Goal: Information Seeking & Learning: Learn about a topic

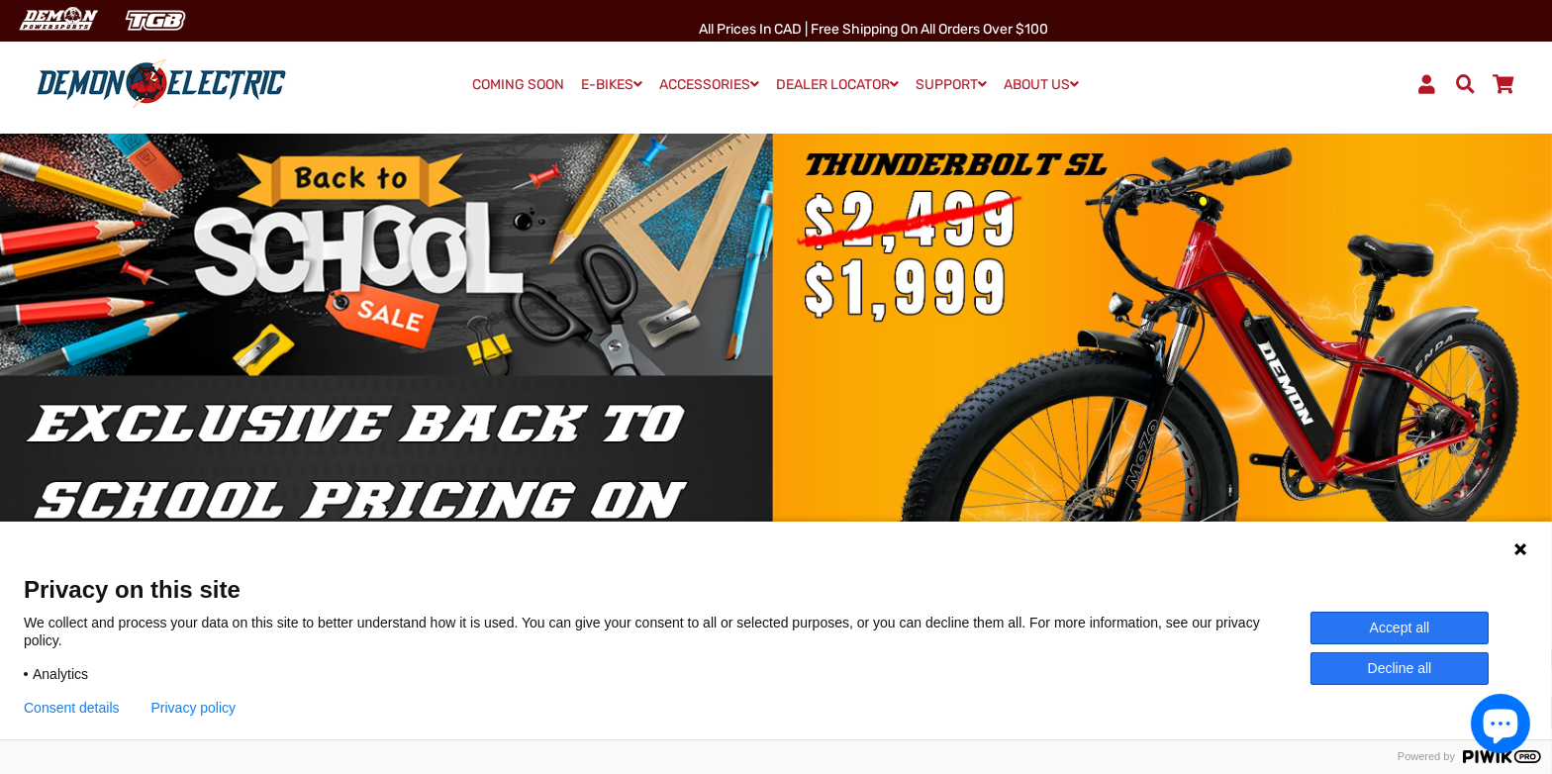
click at [1412, 628] on button "Accept all" at bounding box center [1399, 628] width 178 height 33
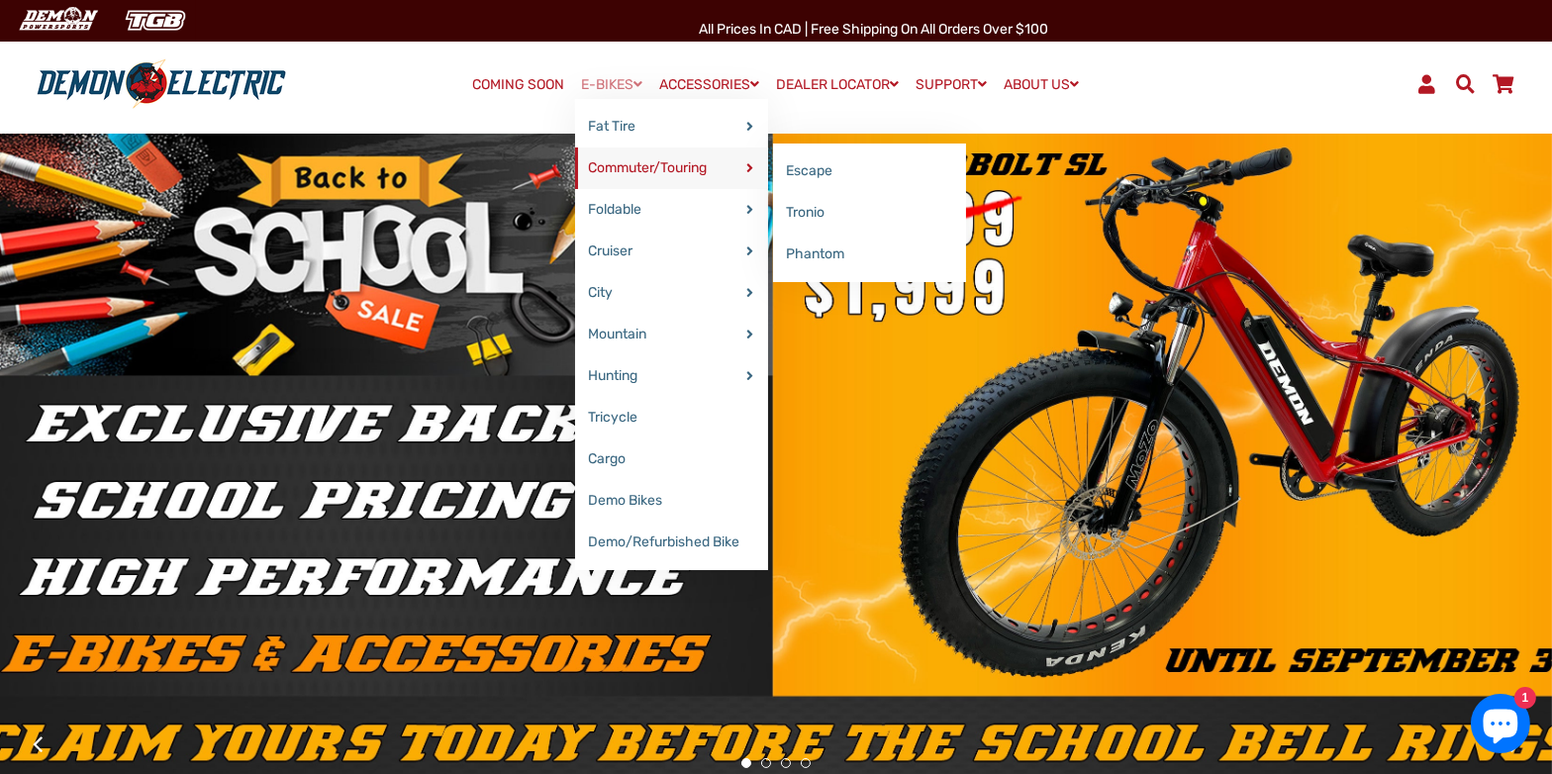
click at [681, 171] on link "Commuter/Touring" at bounding box center [671, 168] width 193 height 42
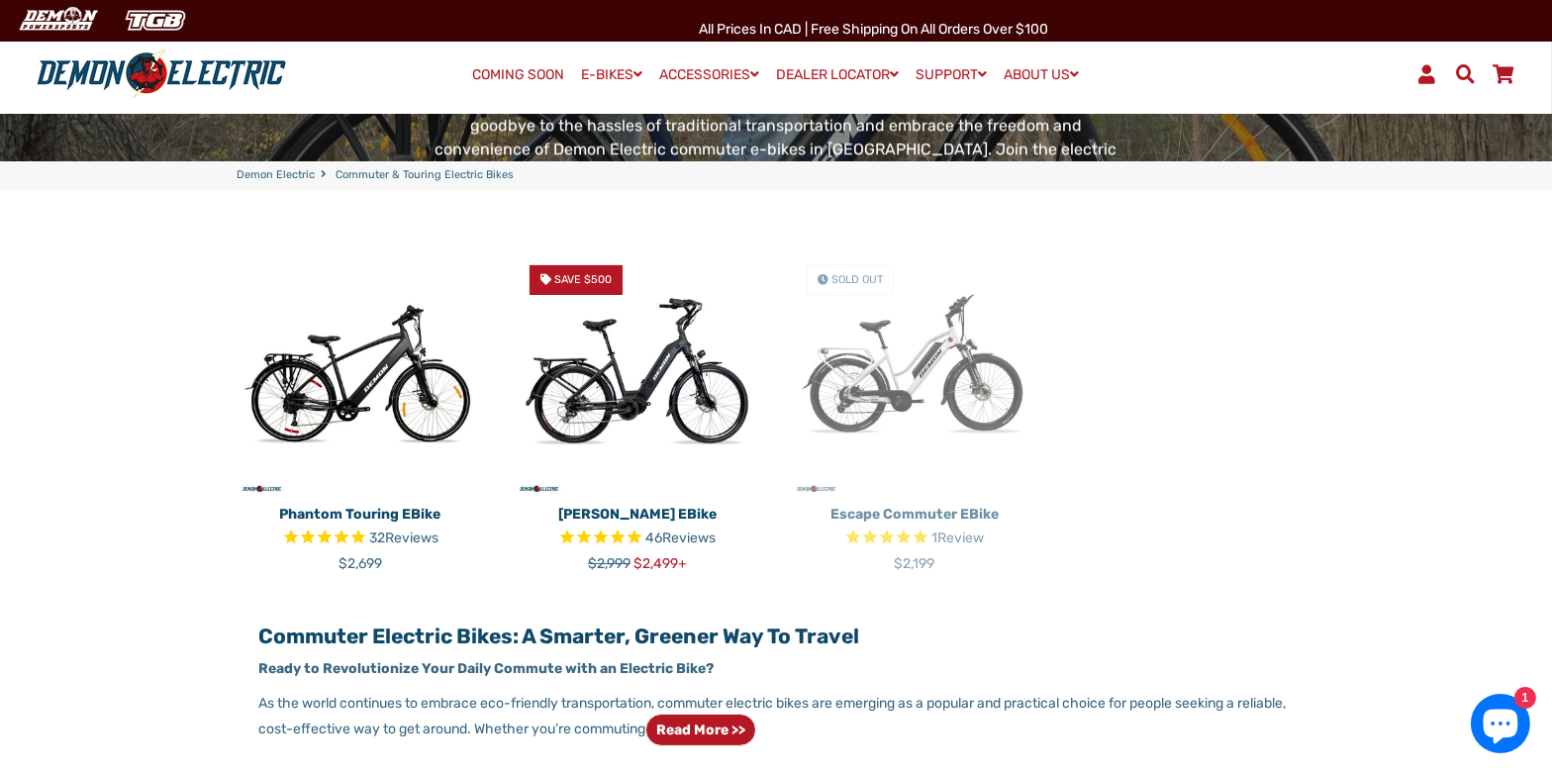
scroll to position [297, 0]
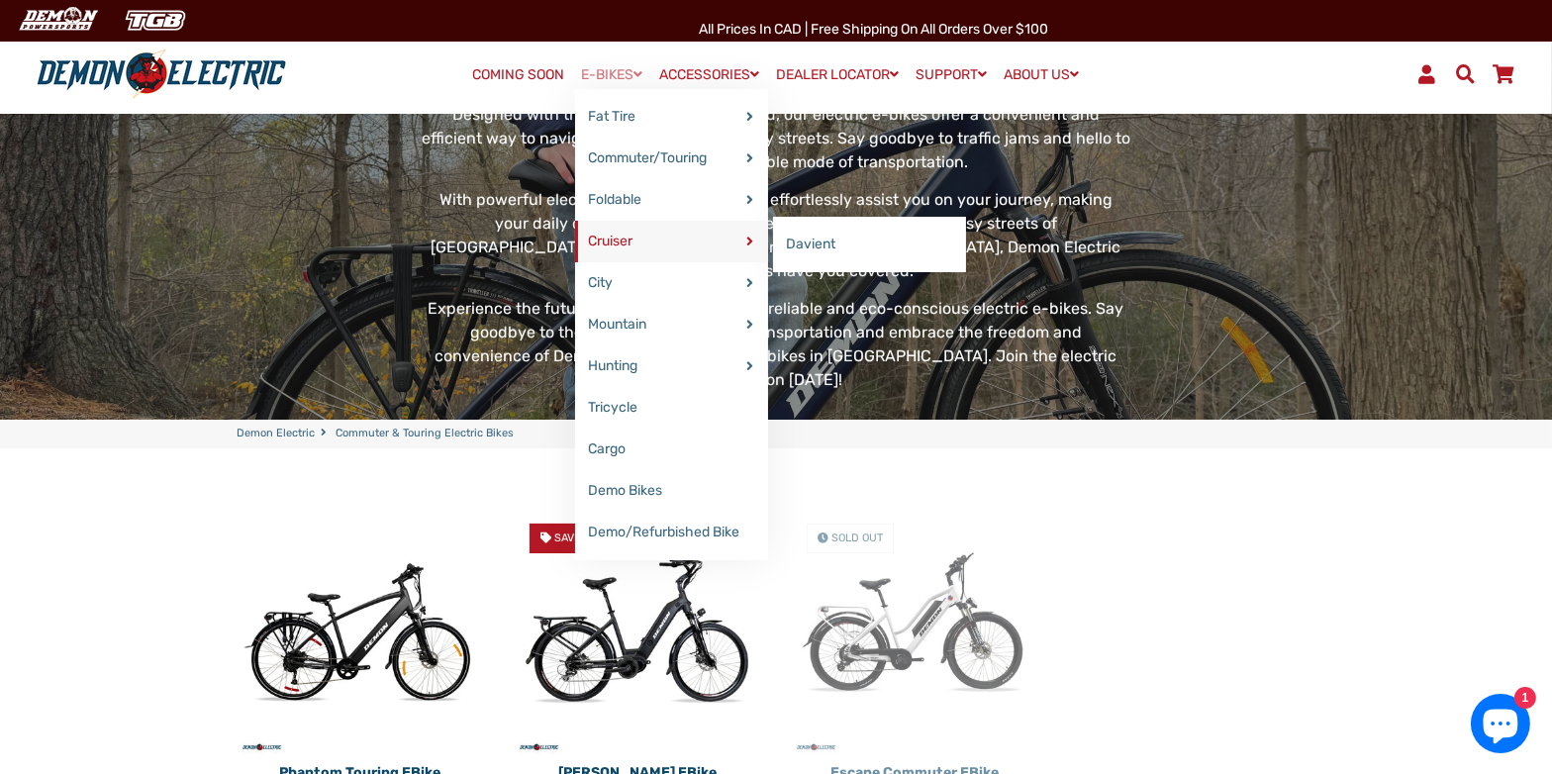
click at [608, 245] on link "Cruiser" at bounding box center [671, 242] width 193 height 42
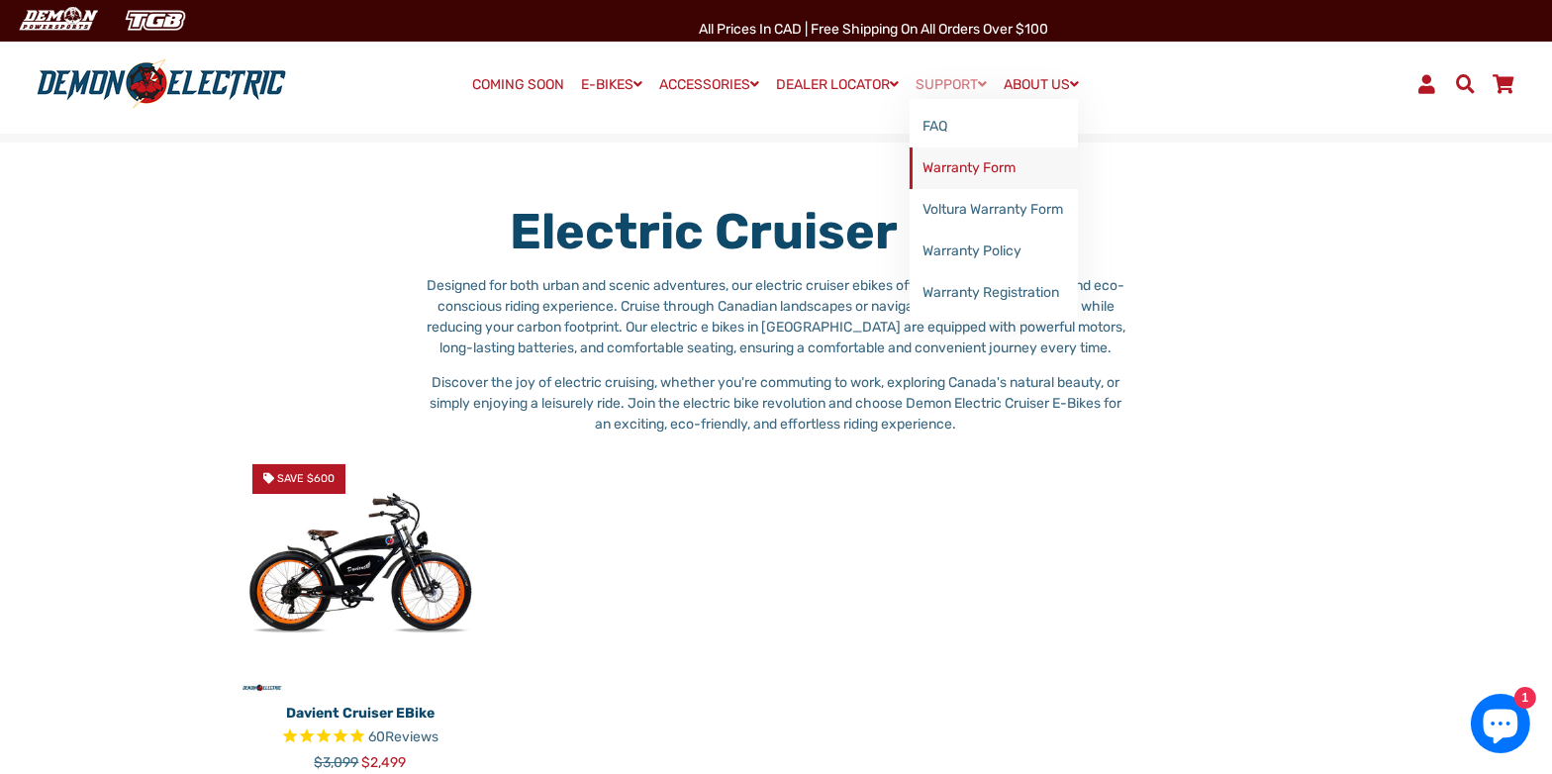
click at [962, 177] on link "Warranty Form" at bounding box center [993, 168] width 168 height 42
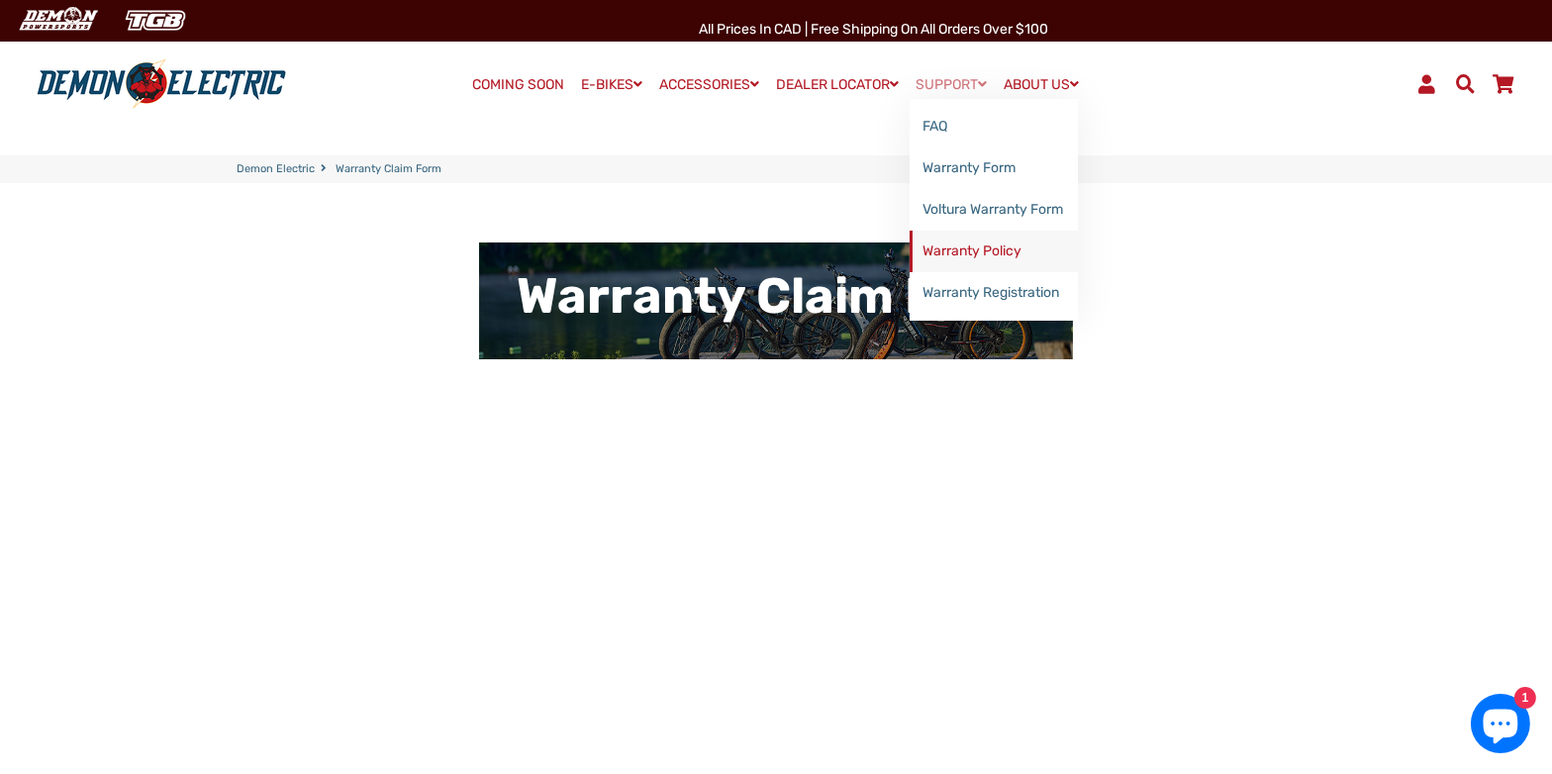
click at [978, 243] on link "Warranty Policy" at bounding box center [993, 252] width 168 height 42
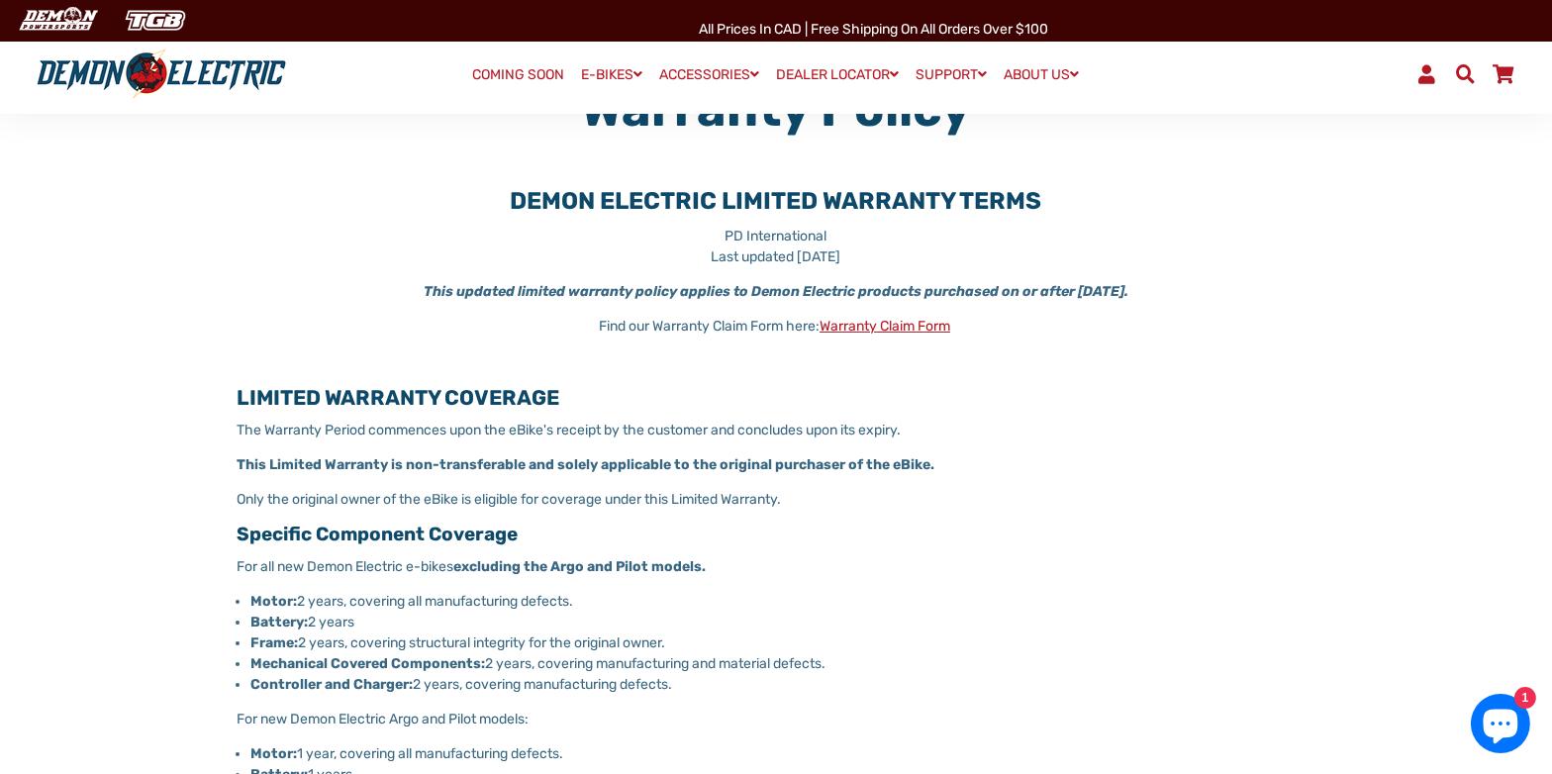
scroll to position [396, 0]
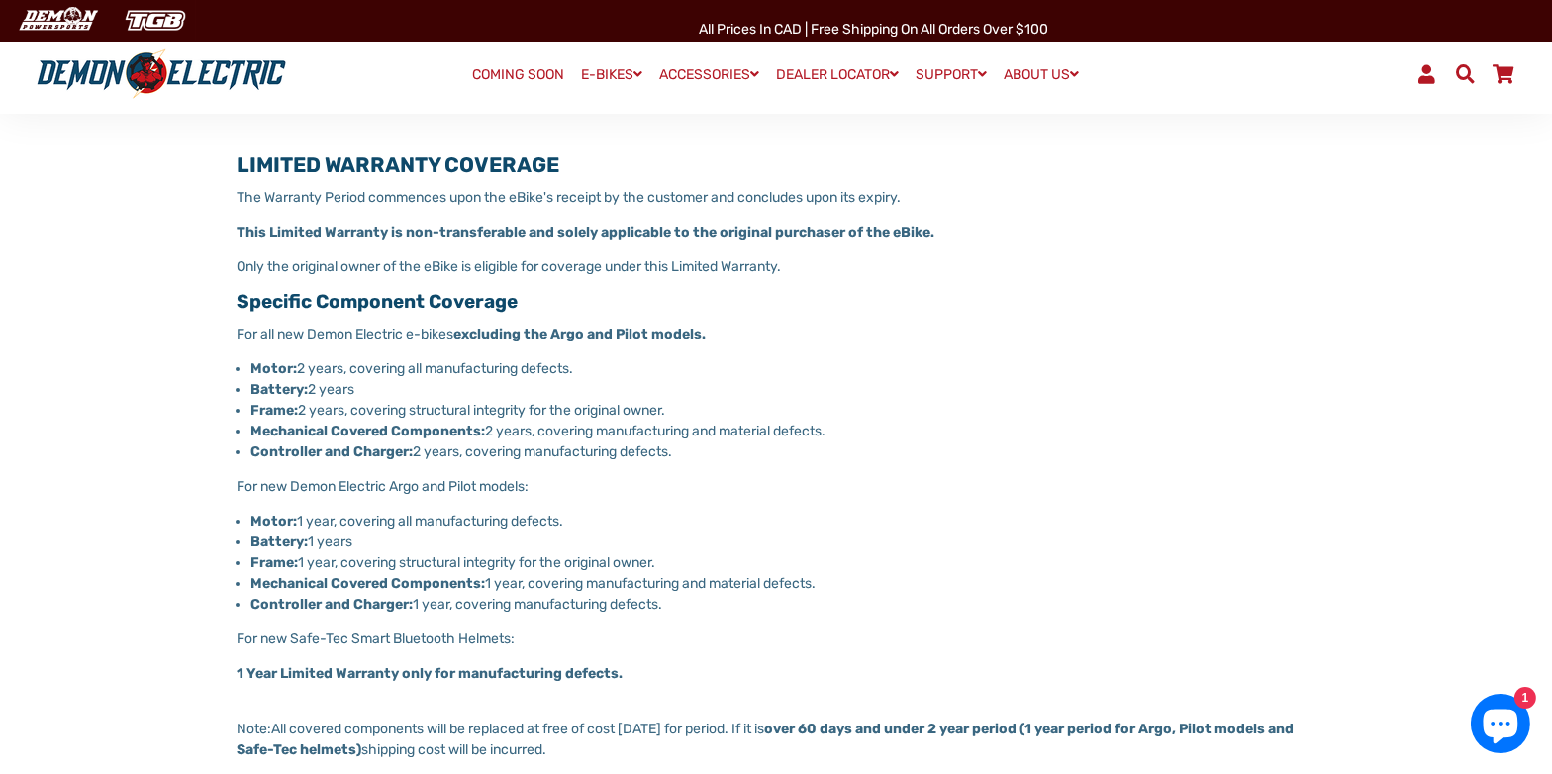
click at [513, 75] on link "COMING SOON" at bounding box center [519, 75] width 106 height 28
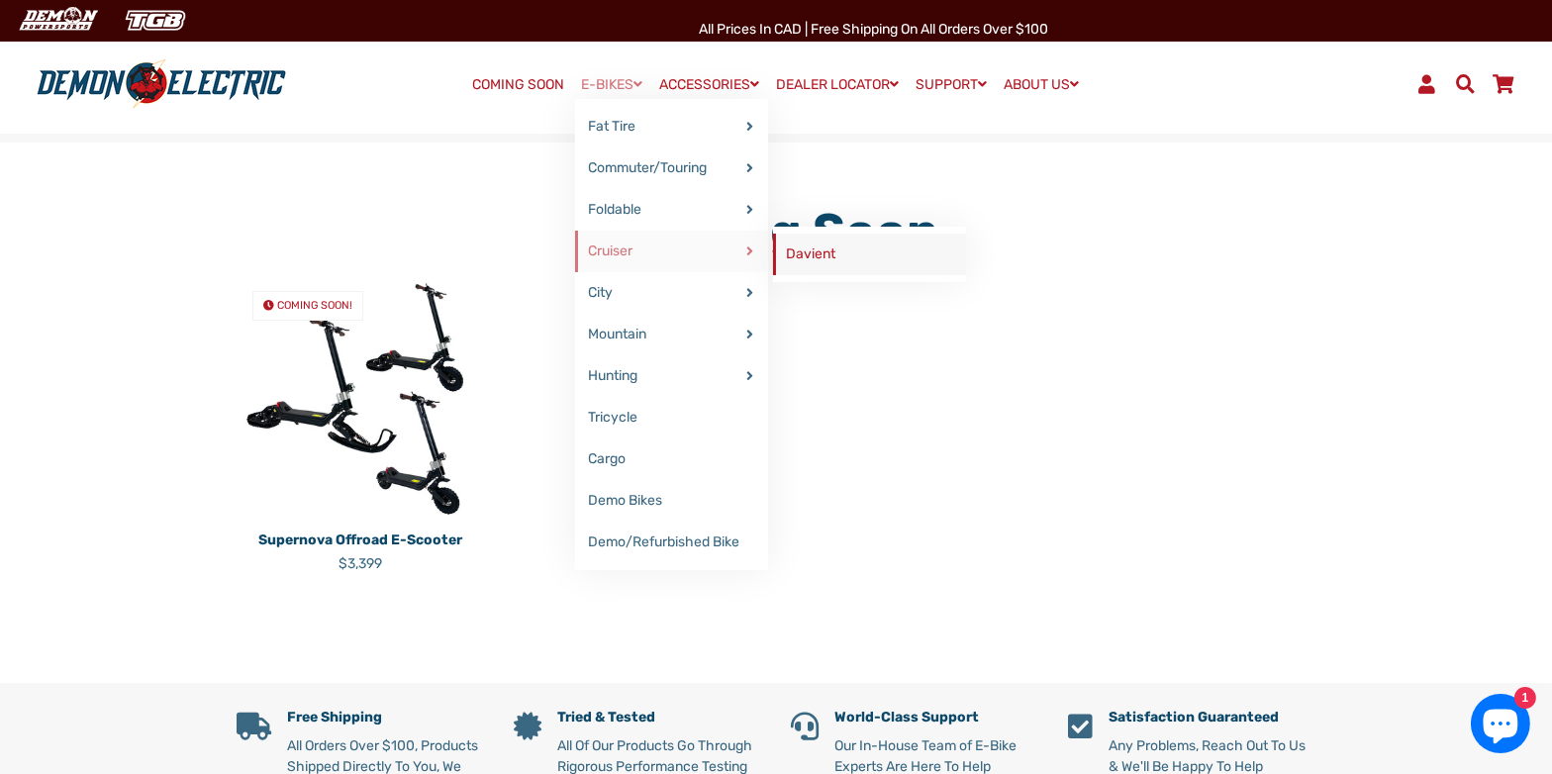
click at [818, 258] on link "Davient" at bounding box center [869, 255] width 193 height 42
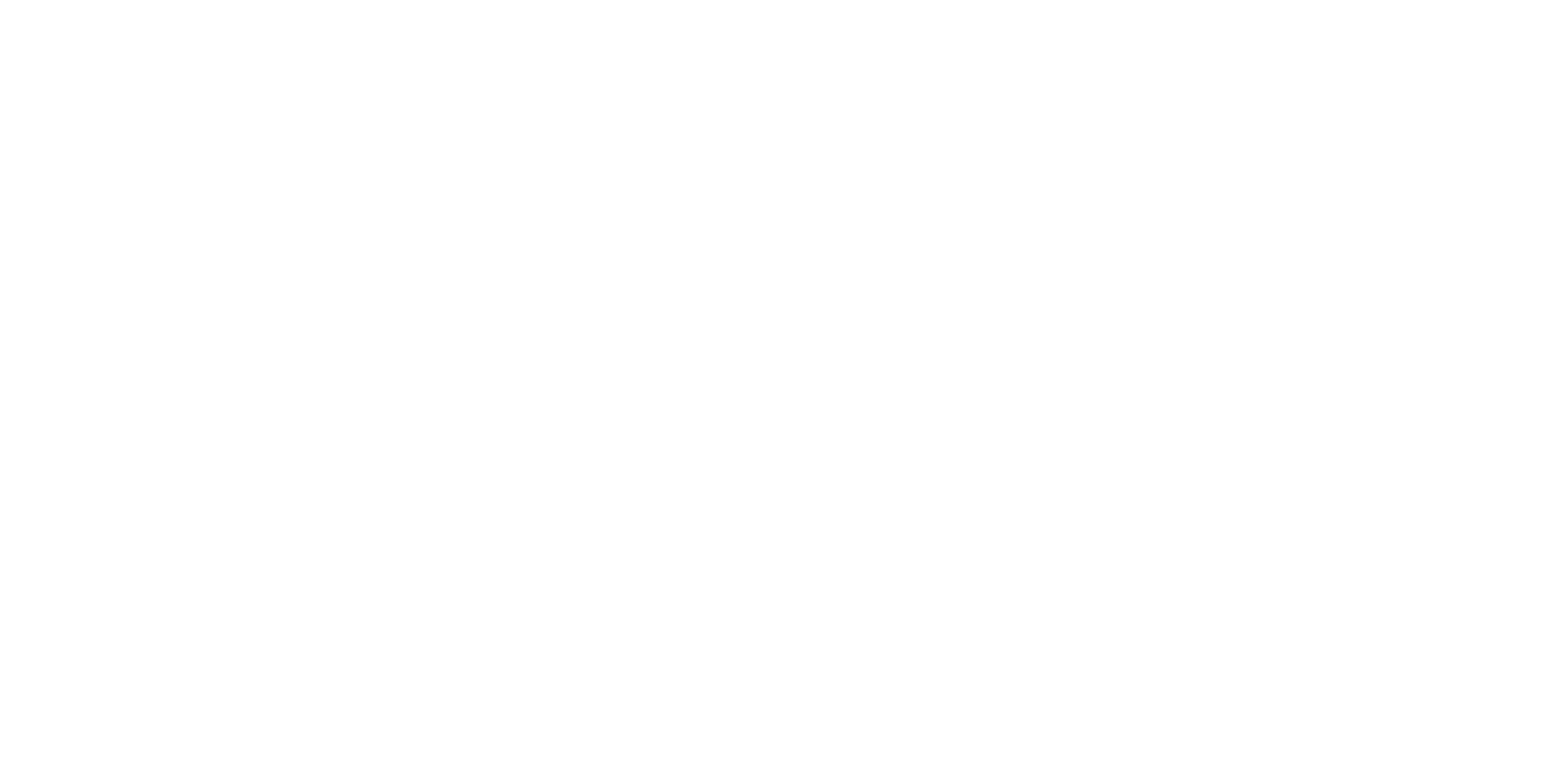
select select "******"
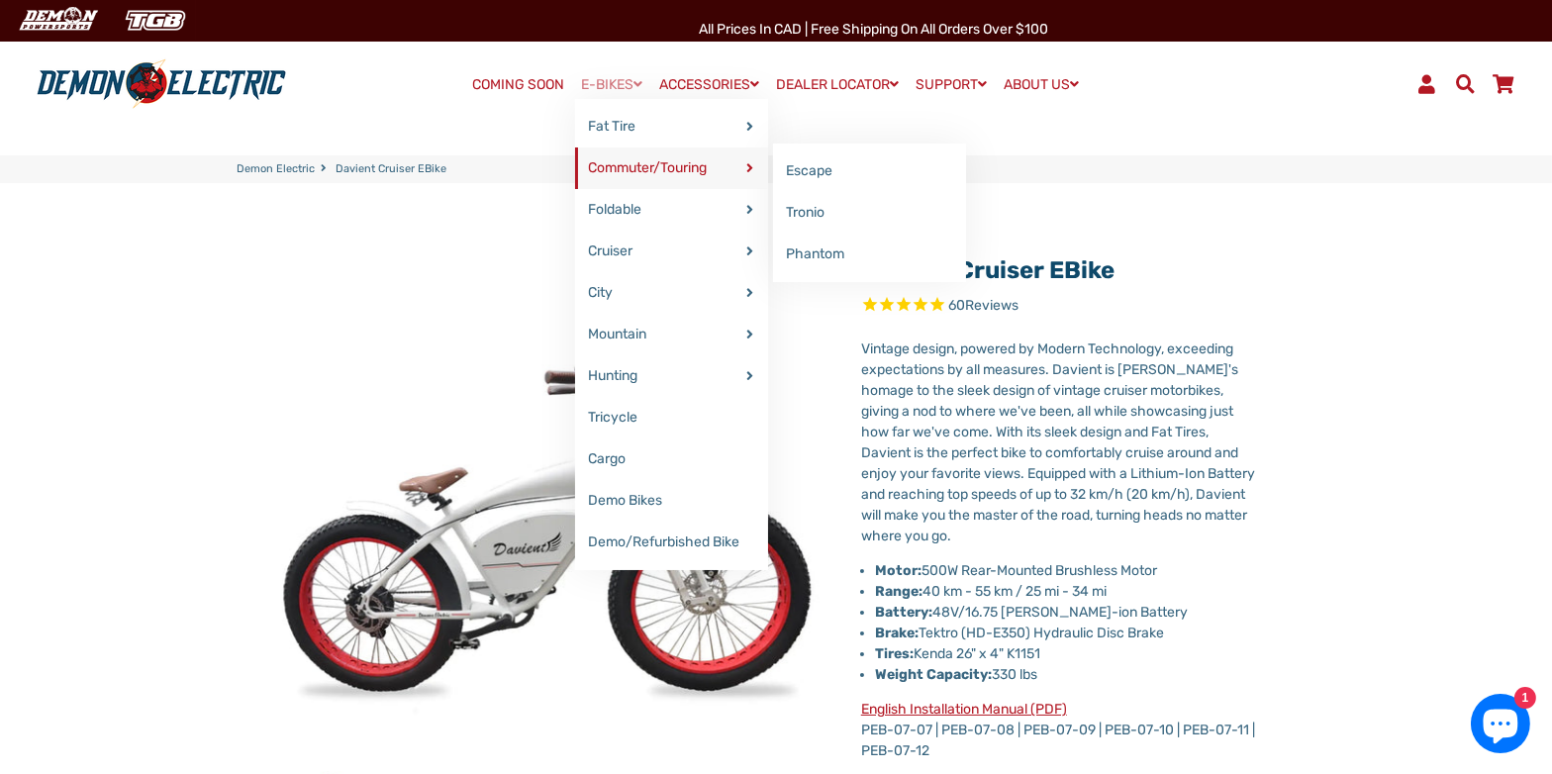
click at [702, 163] on link "Commuter/Touring" at bounding box center [671, 168] width 193 height 42
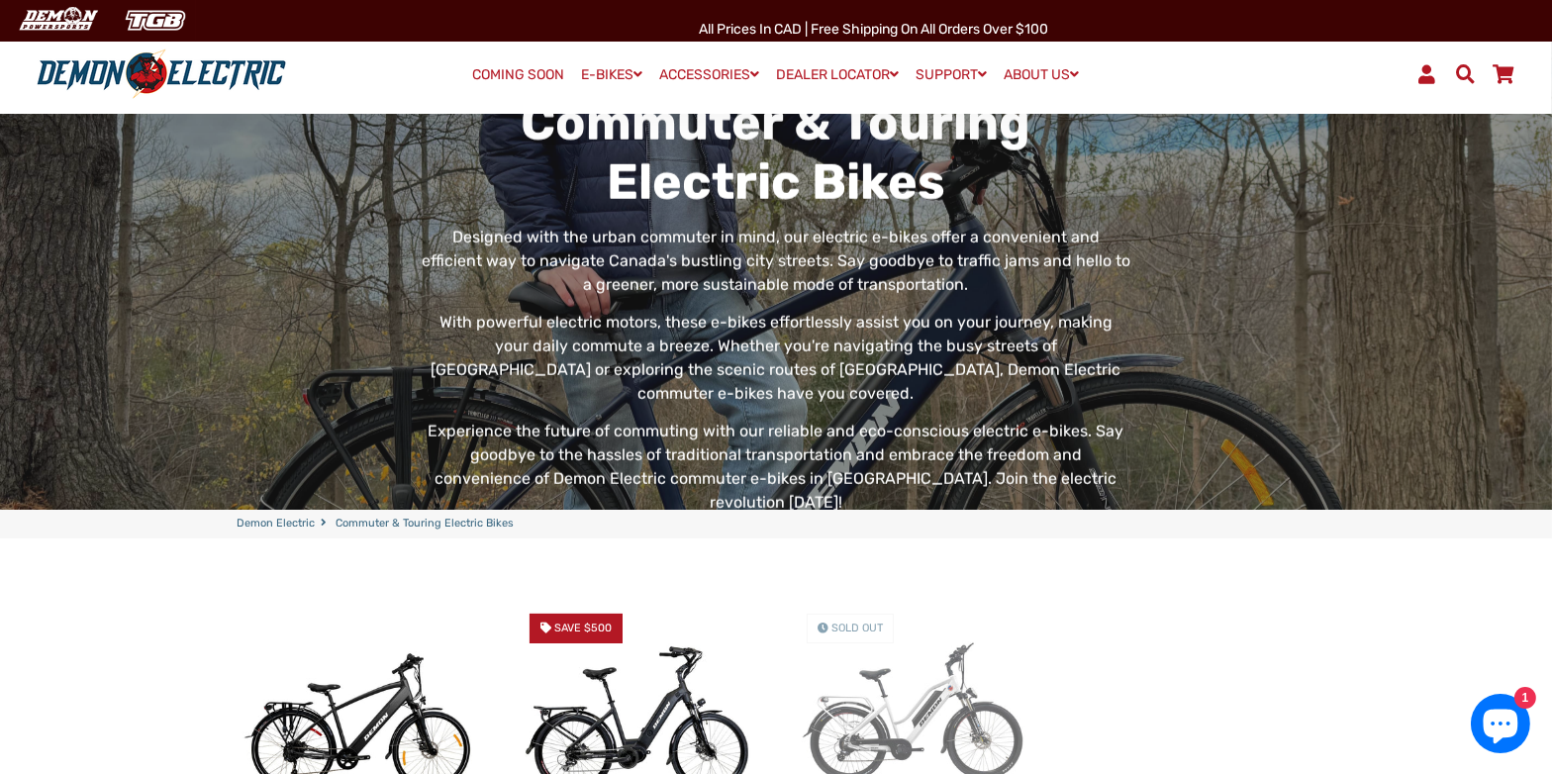
scroll to position [495, 0]
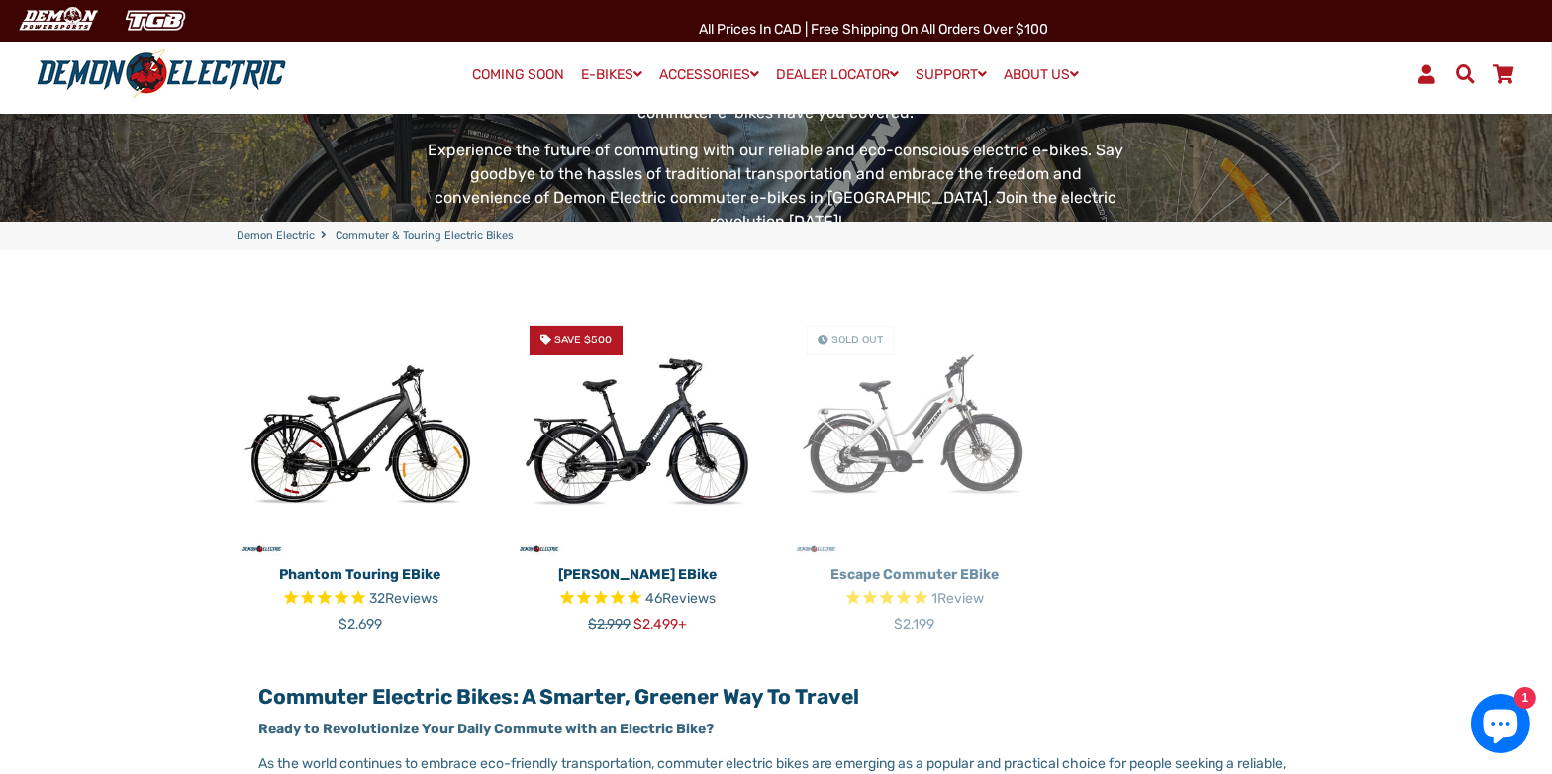
click at [364, 408] on img at bounding box center [359, 433] width 247 height 247
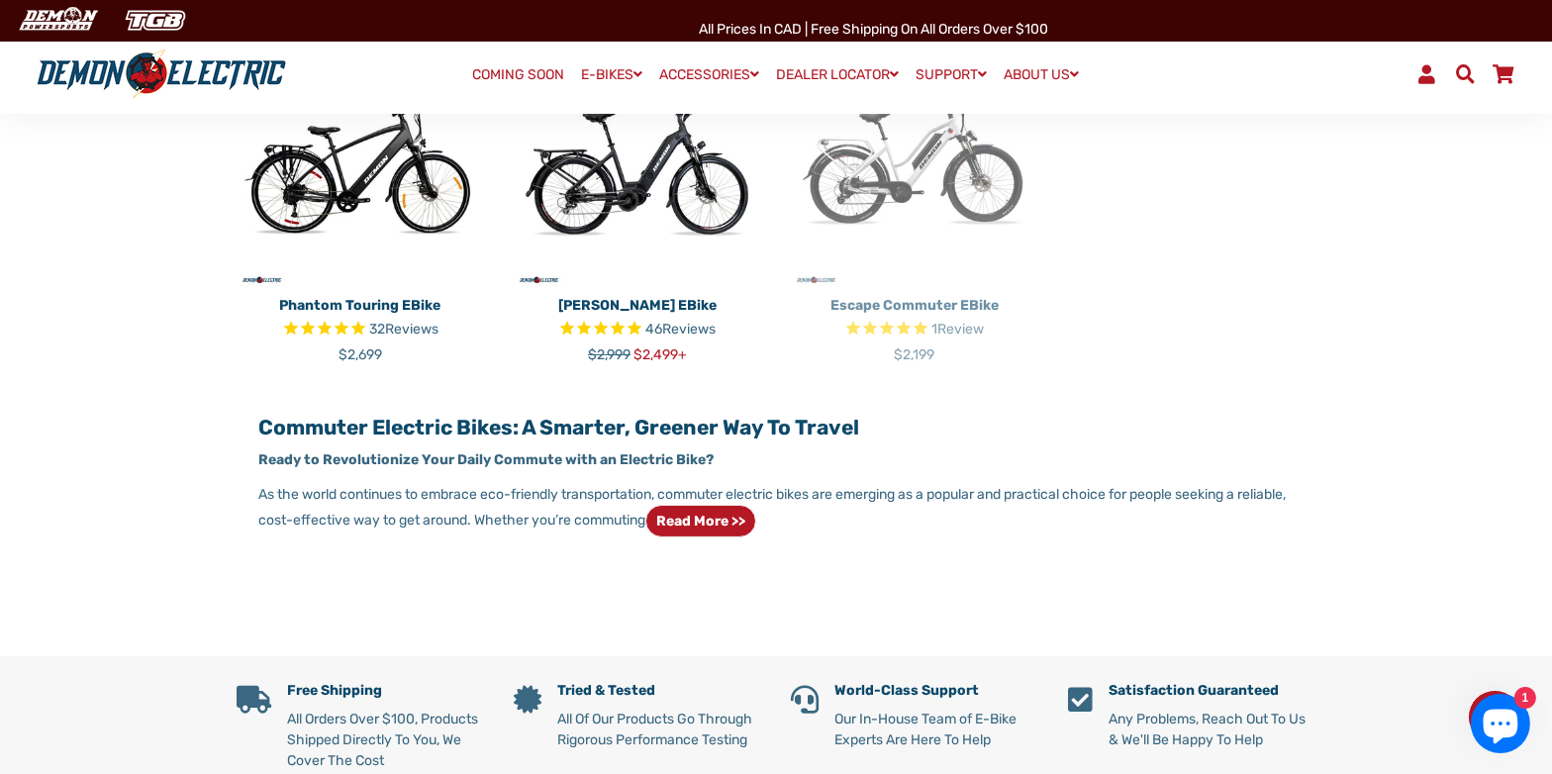
scroll to position [891, 0]
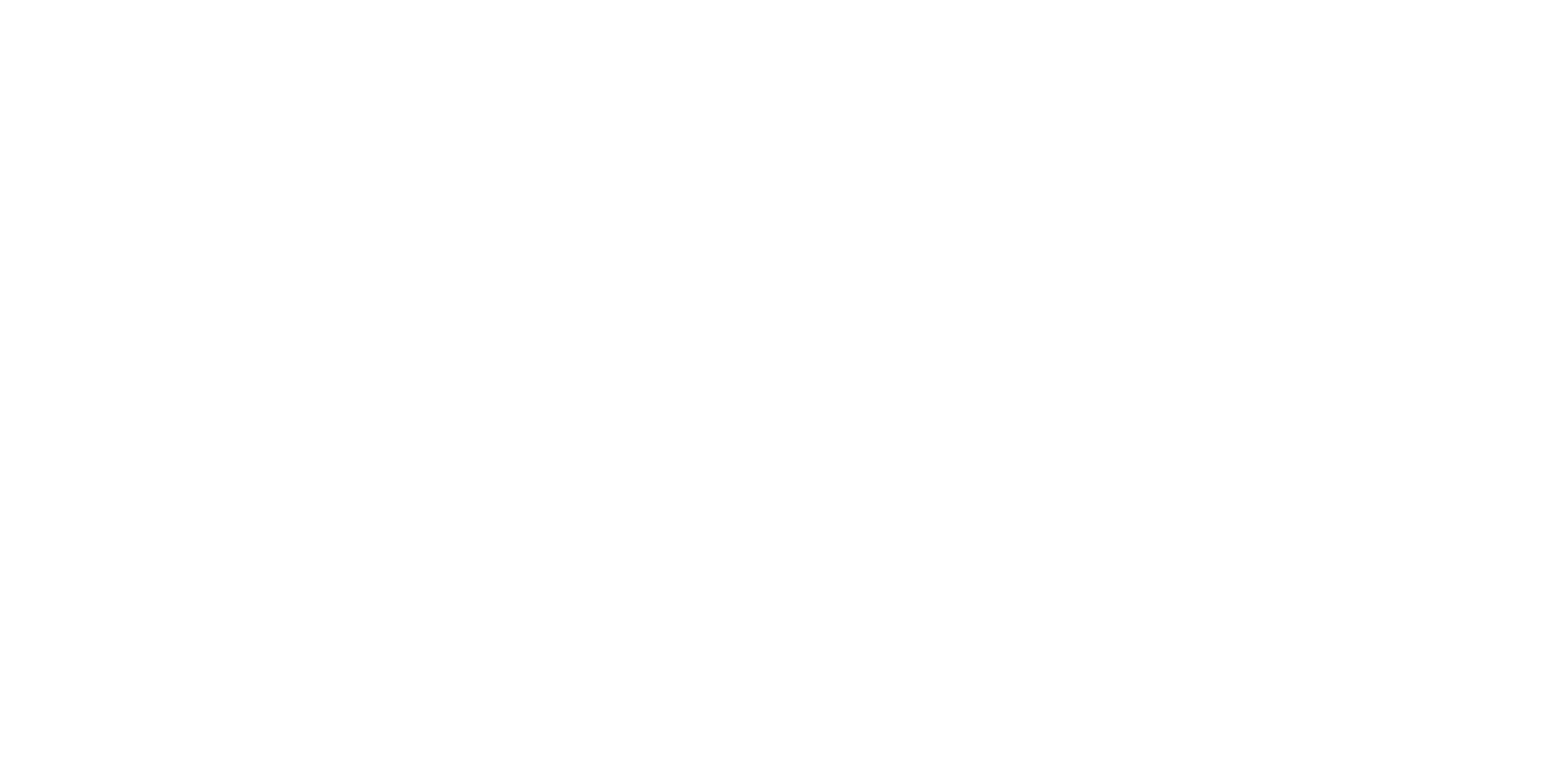
select select "******"
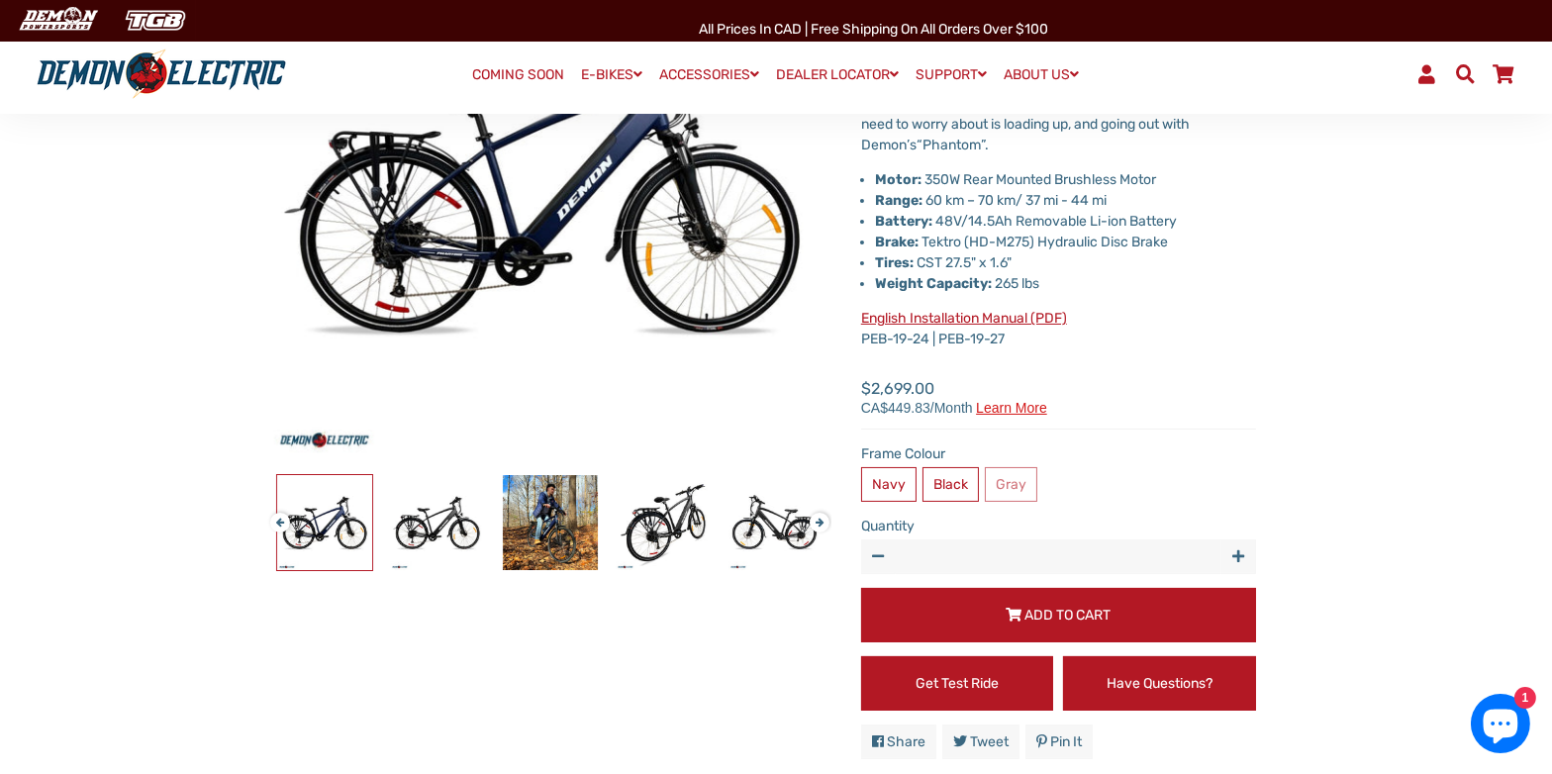
scroll to position [396, 0]
